Goal: Complete application form

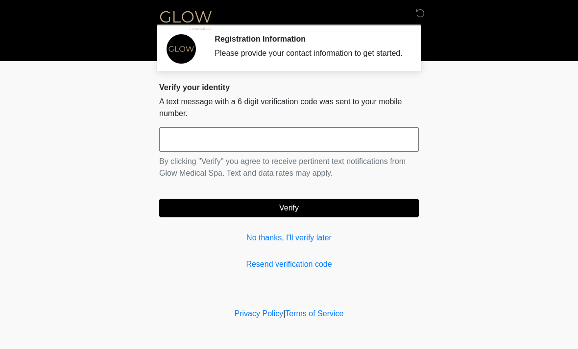
click at [300, 148] on input "text" at bounding box center [289, 139] width 260 height 24
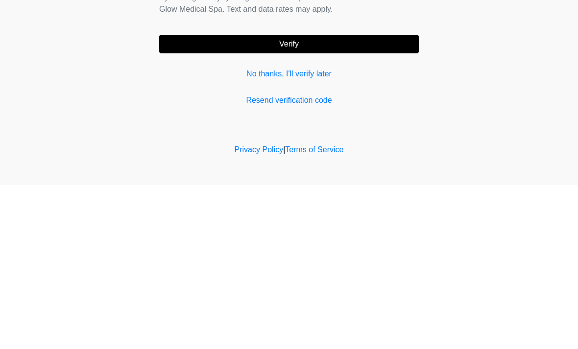
type input "******"
click at [341, 199] on button "Verify" at bounding box center [289, 208] width 260 height 19
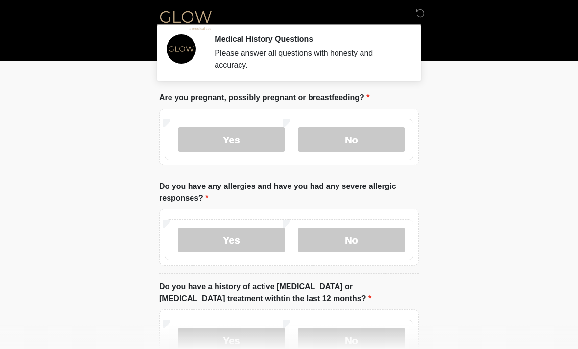
click at [329, 140] on label "No" at bounding box center [351, 139] width 107 height 24
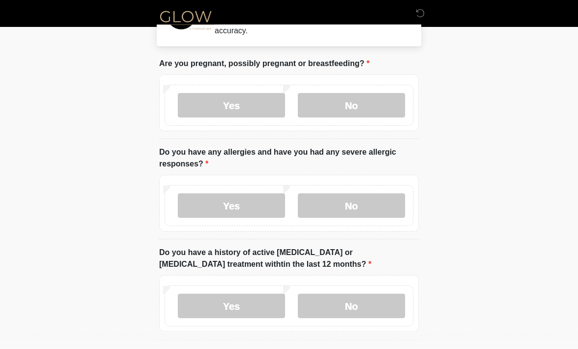
click at [245, 205] on label "Yes" at bounding box center [231, 206] width 107 height 24
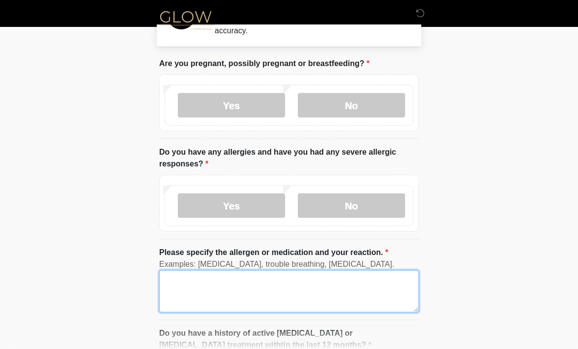
click at [290, 289] on textarea "Please specify the allergen or medication and your reaction." at bounding box center [289, 291] width 260 height 42
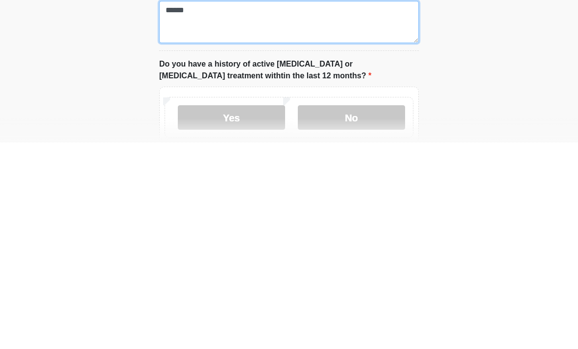
scroll to position [102, 0]
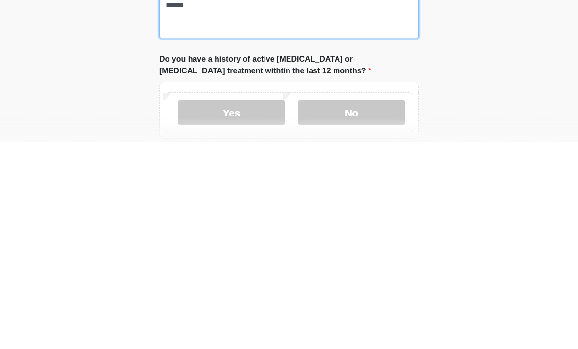
type textarea "*****"
click at [374, 307] on label "No" at bounding box center [351, 319] width 107 height 24
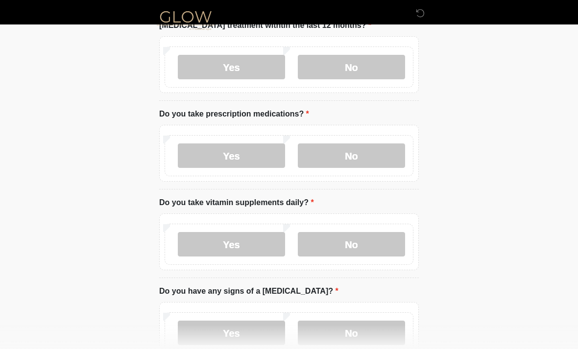
scroll to position [354, 0]
click at [250, 155] on label "Yes" at bounding box center [231, 155] width 107 height 24
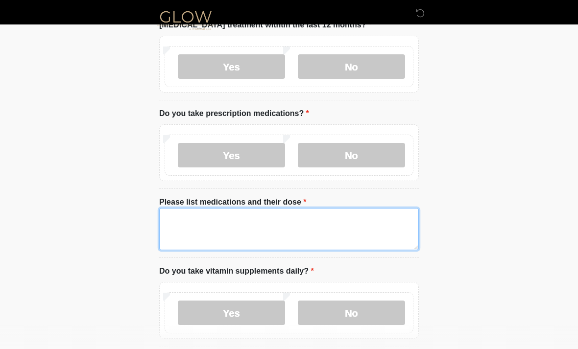
click at [267, 226] on textarea "Please list medications and their dose" at bounding box center [289, 229] width 260 height 42
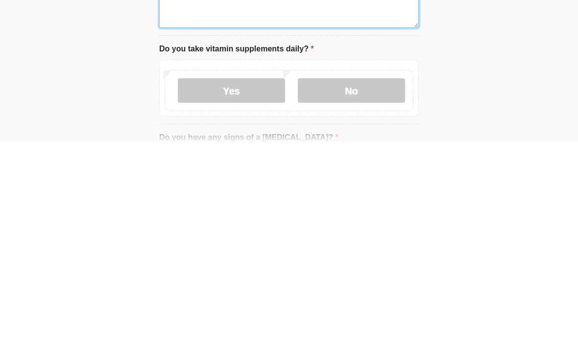
type textarea "**********"
click at [361, 285] on label "No" at bounding box center [351, 297] width 107 height 24
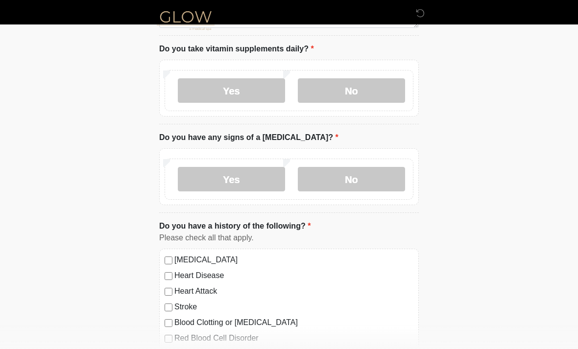
click at [352, 178] on label "No" at bounding box center [351, 179] width 107 height 24
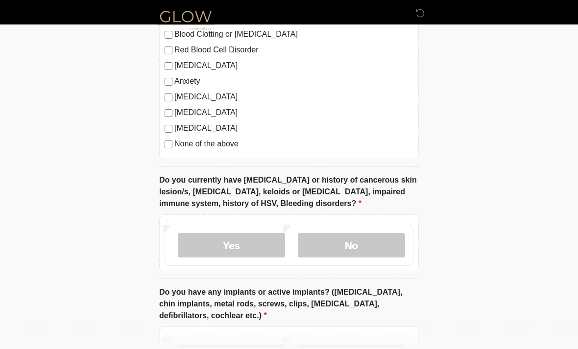
scroll to position [866, 0]
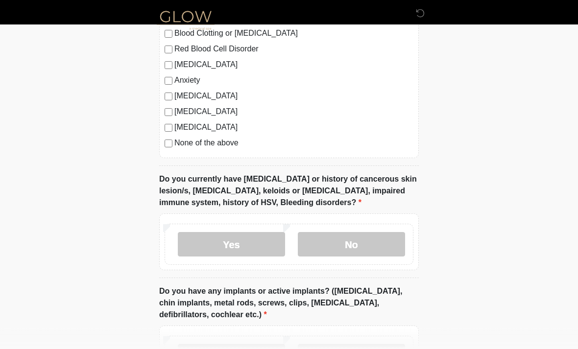
click at [366, 236] on label "No" at bounding box center [351, 245] width 107 height 24
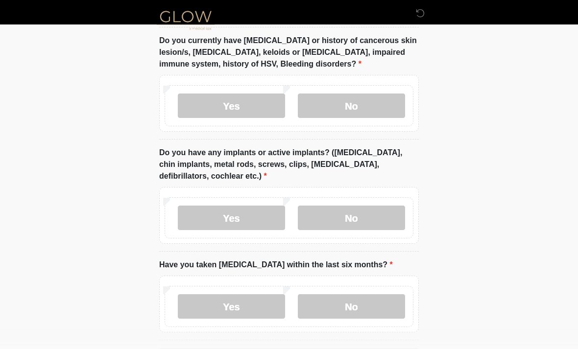
scroll to position [1008, 0]
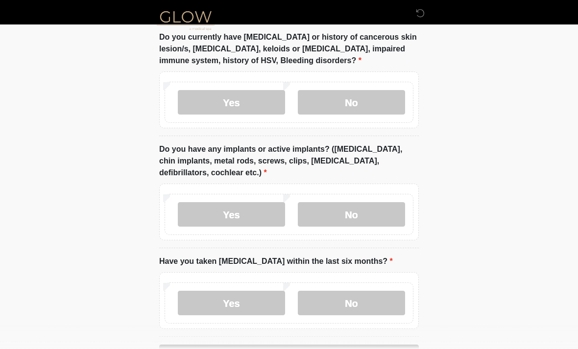
click at [356, 207] on label "No" at bounding box center [351, 214] width 107 height 24
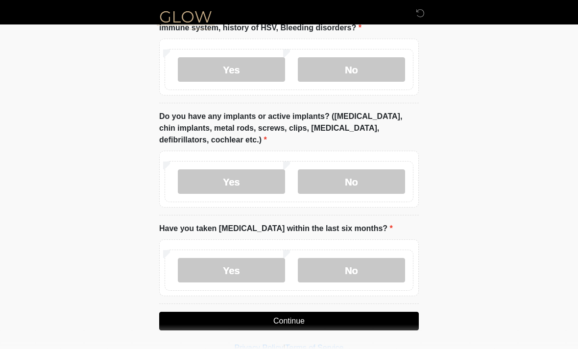
click at [361, 265] on label "No" at bounding box center [351, 270] width 107 height 24
click at [370, 321] on button "Continue" at bounding box center [289, 321] width 260 height 19
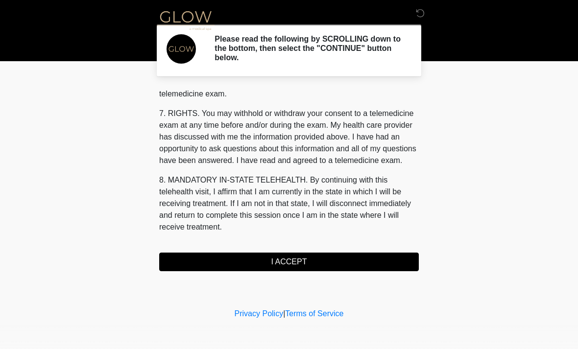
scroll to position [415, 0]
click at [331, 255] on button "I ACCEPT" at bounding box center [289, 262] width 260 height 19
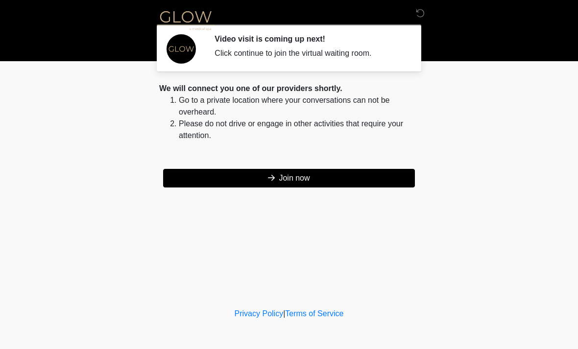
click at [315, 179] on button "Join now" at bounding box center [289, 178] width 252 height 19
